Goal: Transaction & Acquisition: Purchase product/service

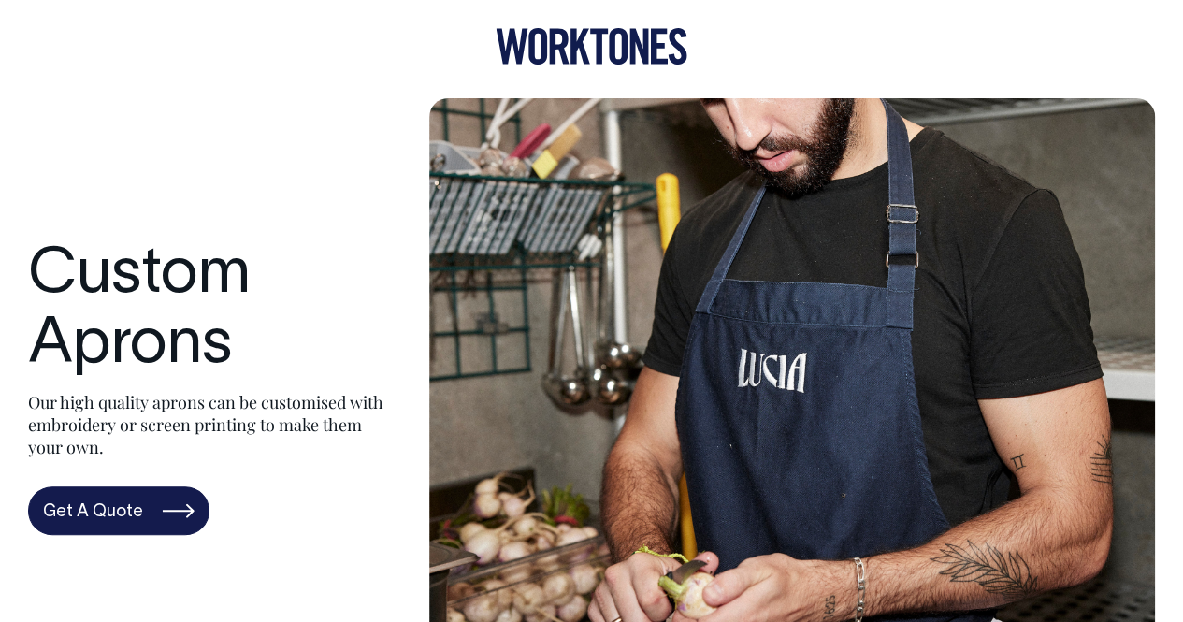
click at [590, 50] on icon at bounding box center [591, 46] width 192 height 36
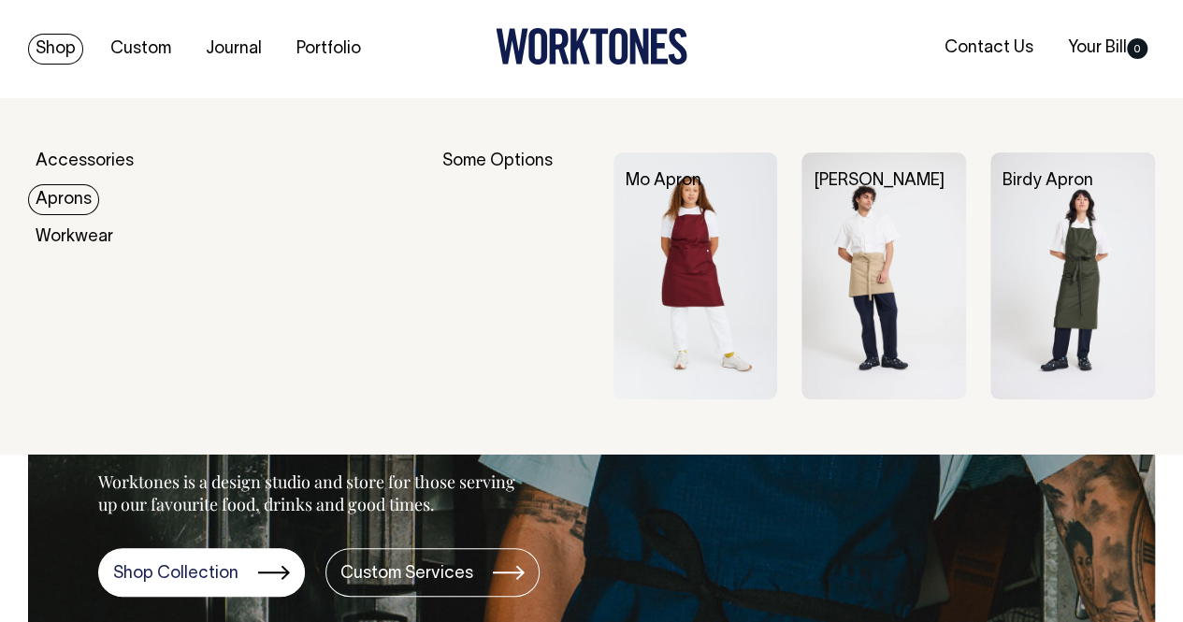
click at [57, 194] on link "Aprons" at bounding box center [63, 199] width 71 height 31
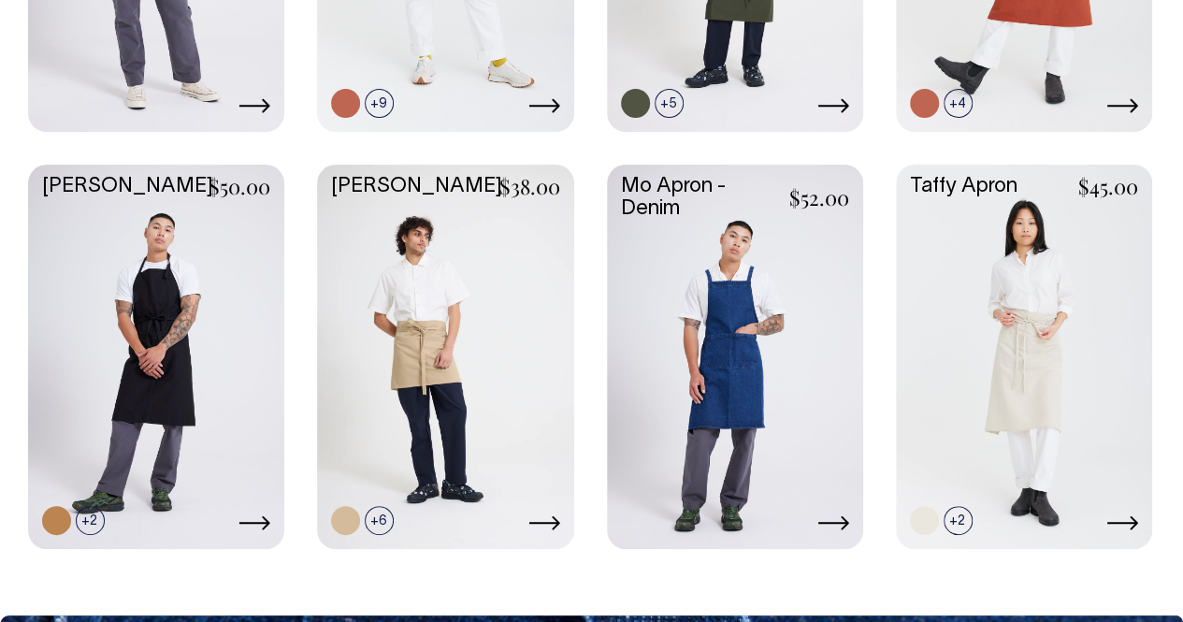
scroll to position [1310, 0]
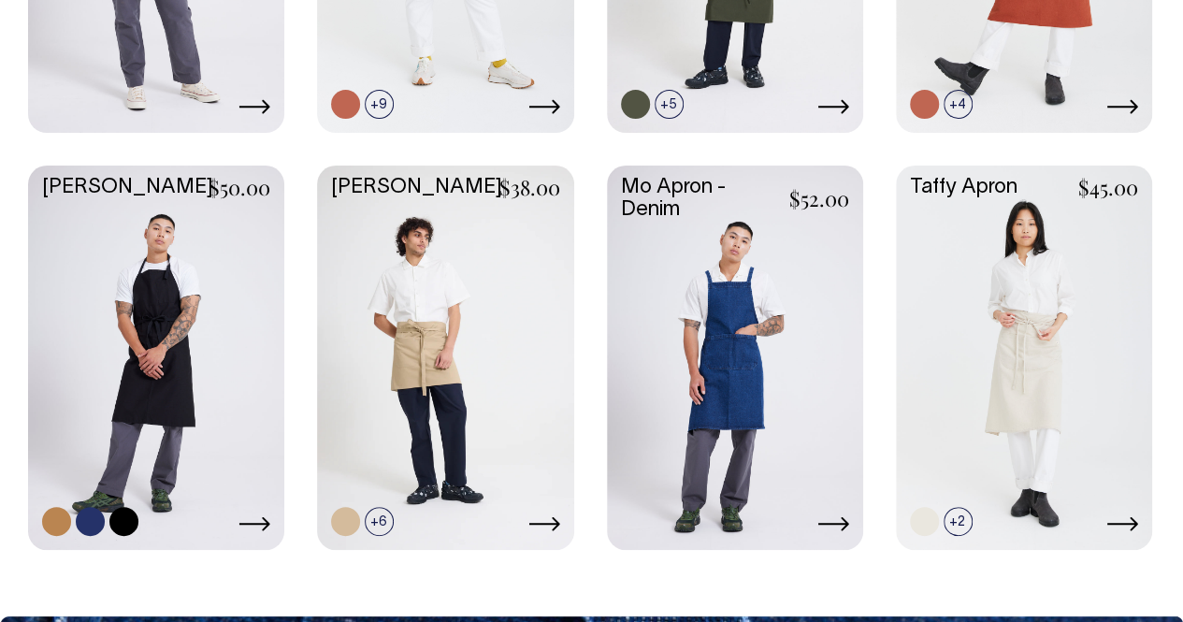
click at [52, 513] on link at bounding box center [56, 521] width 29 height 29
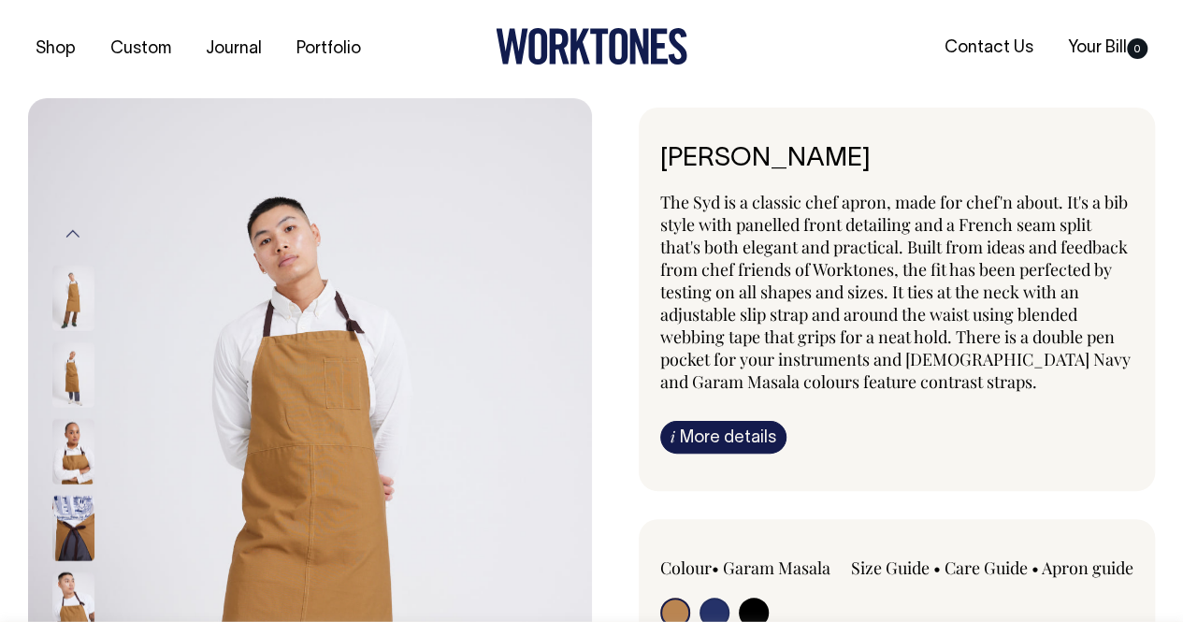
radio input "true"
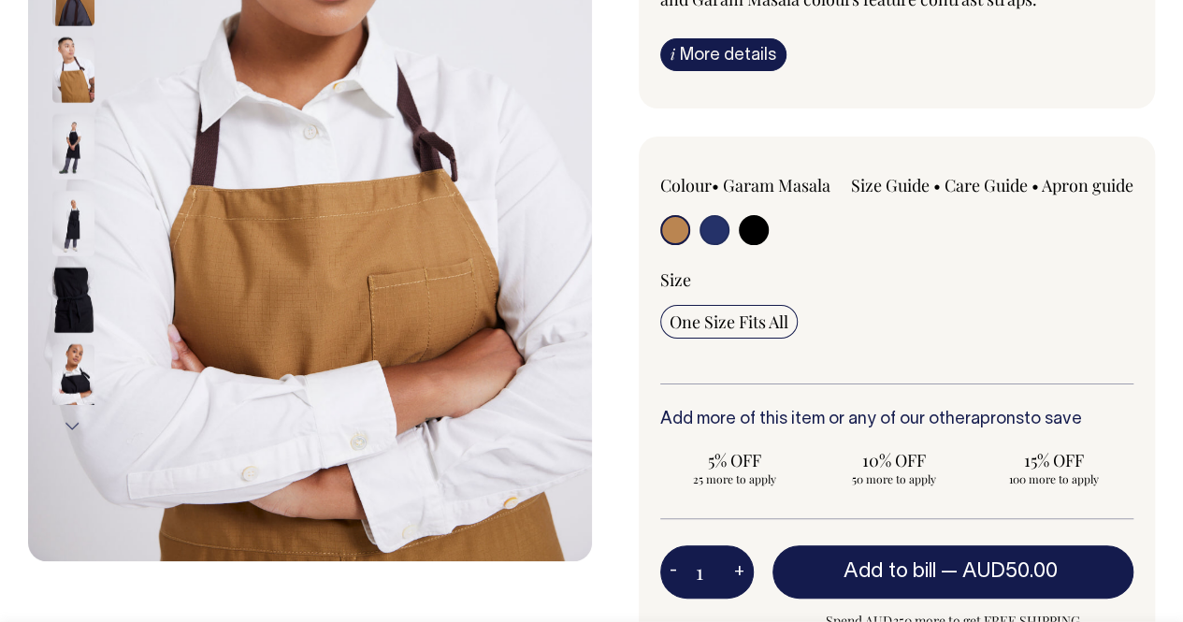
scroll to position [383, 0]
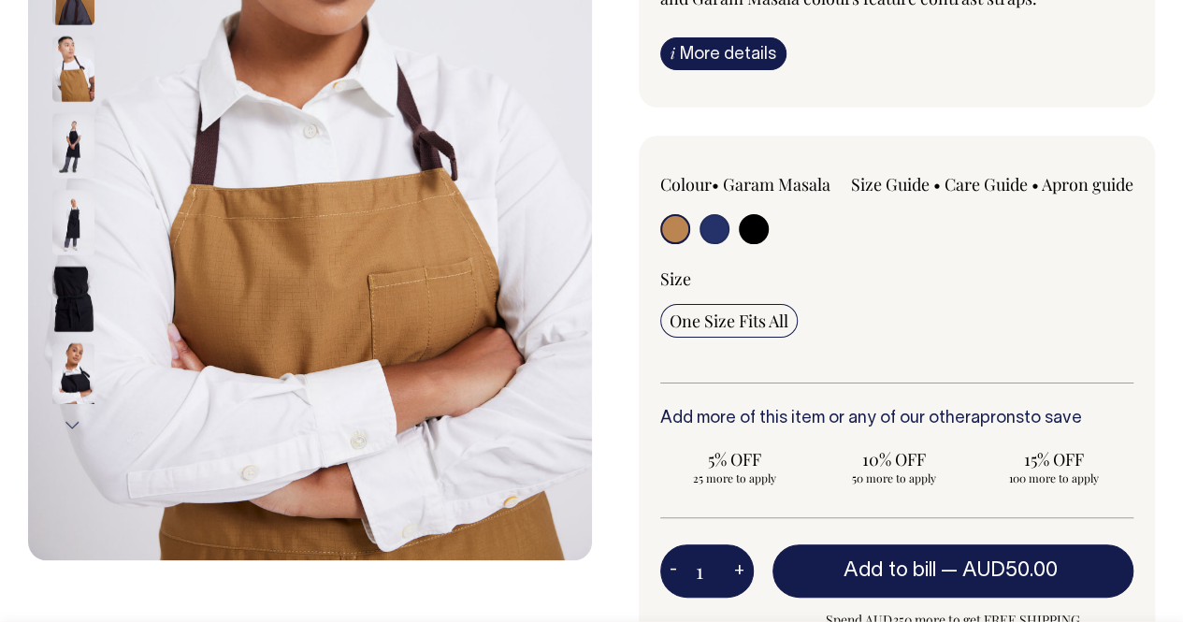
click at [712, 216] on input "radio" at bounding box center [714, 229] width 30 height 30
radio input "true"
select select "French Navy"
